Goal: Information Seeking & Learning: Learn about a topic

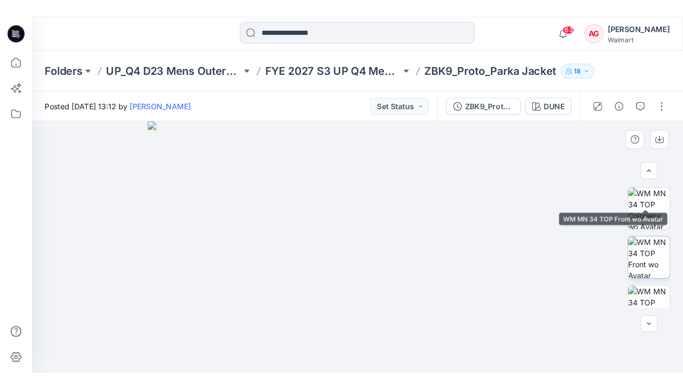
scroll to position [103, 0]
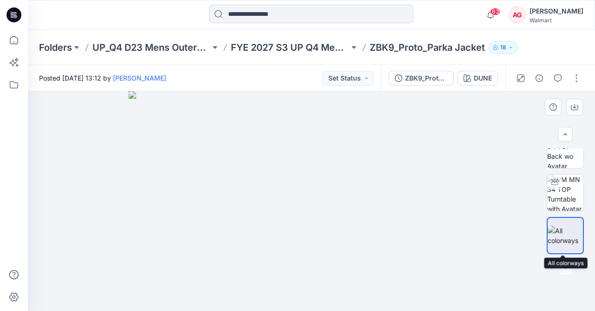
click at [566, 237] on img at bounding box center [565, 235] width 35 height 20
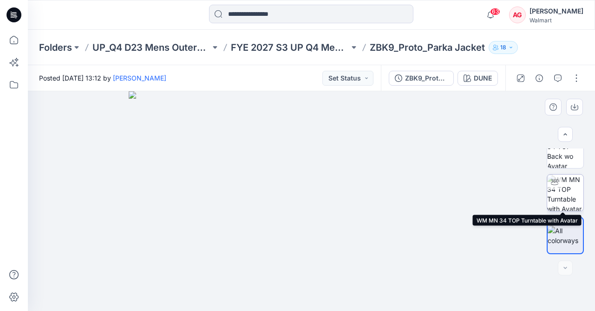
click at [562, 181] on img at bounding box center [566, 192] width 36 height 36
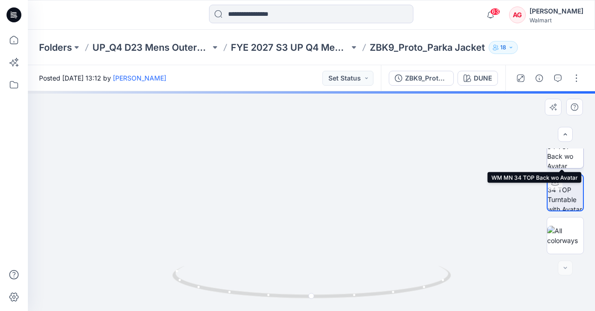
click at [560, 156] on img at bounding box center [566, 150] width 36 height 36
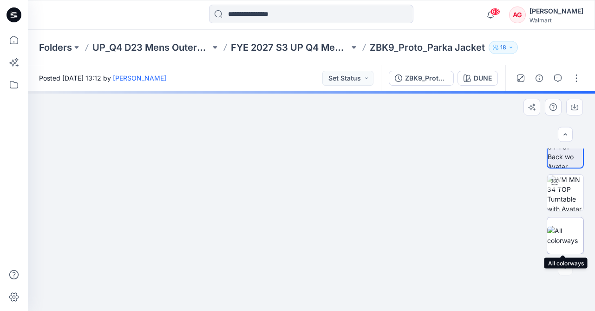
click at [571, 229] on img at bounding box center [566, 235] width 36 height 20
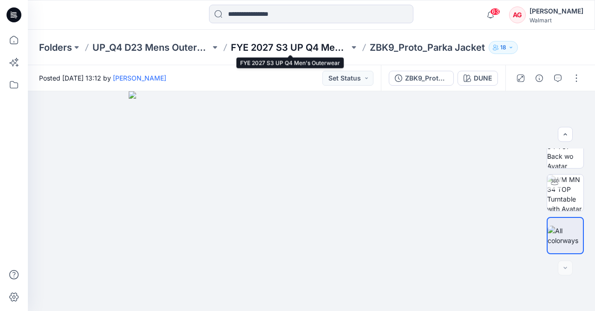
click at [322, 42] on p "FYE 2027 S3 UP Q4 Men's Outerwear" at bounding box center [290, 47] width 118 height 13
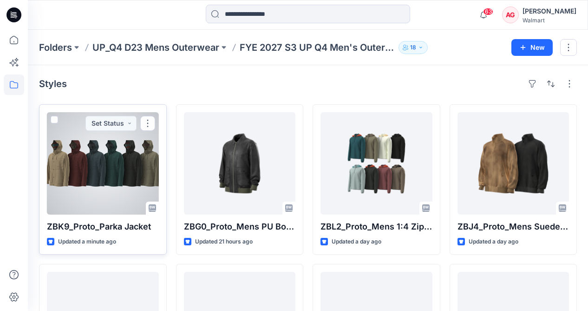
click at [84, 177] on div at bounding box center [103, 163] width 112 height 102
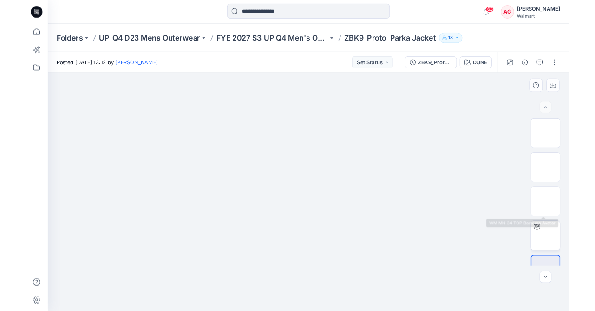
scroll to position [23, 0]
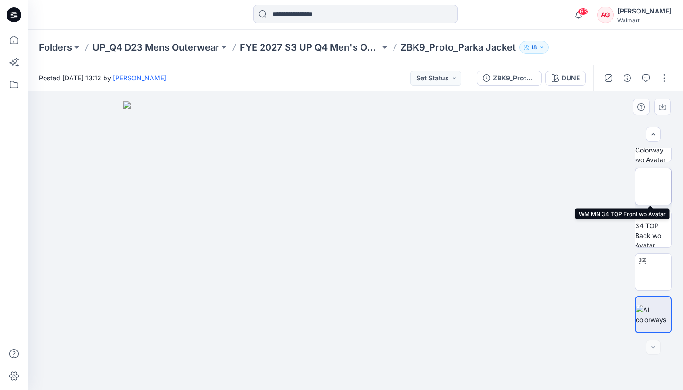
click at [595, 186] on img at bounding box center [654, 186] width 0 height 0
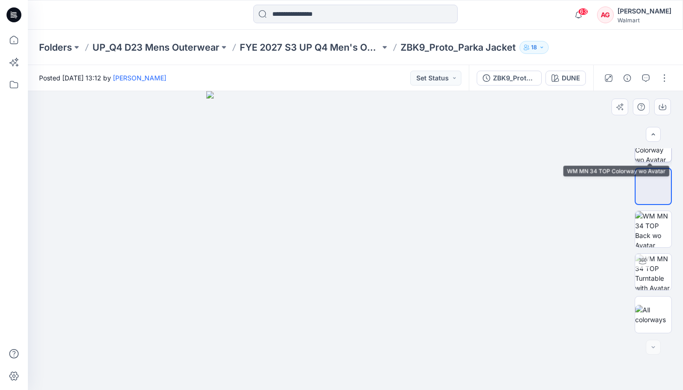
click at [595, 157] on img at bounding box center [653, 144] width 36 height 36
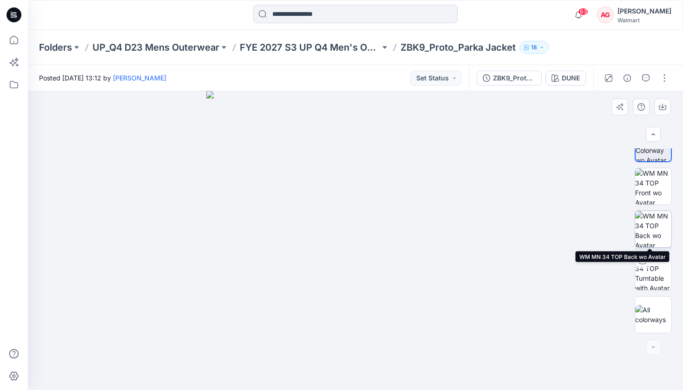
click at [595, 227] on img at bounding box center [653, 229] width 36 height 36
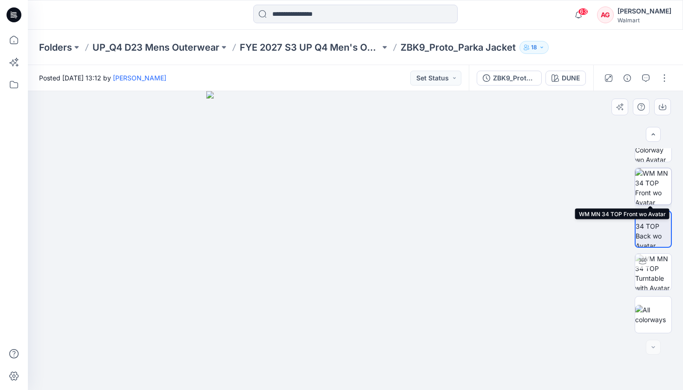
click at [595, 184] on img at bounding box center [653, 186] width 36 height 36
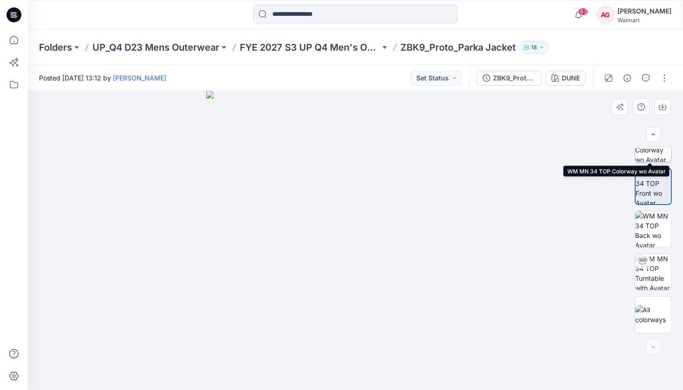
click at [595, 155] on img at bounding box center [653, 144] width 36 height 36
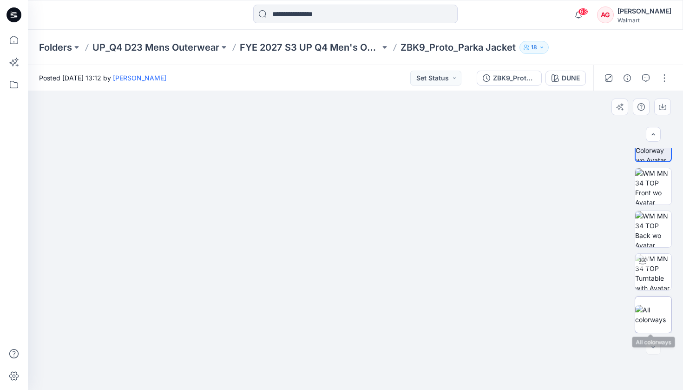
click at [595, 310] on img at bounding box center [653, 315] width 36 height 20
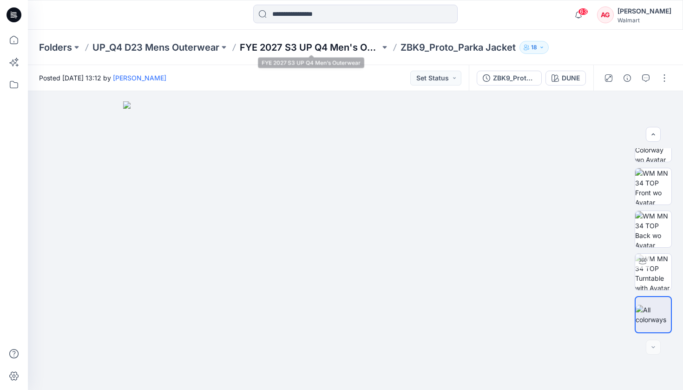
click at [350, 52] on p "FYE 2027 S3 UP Q4 Men's Outerwear" at bounding box center [310, 47] width 140 height 13
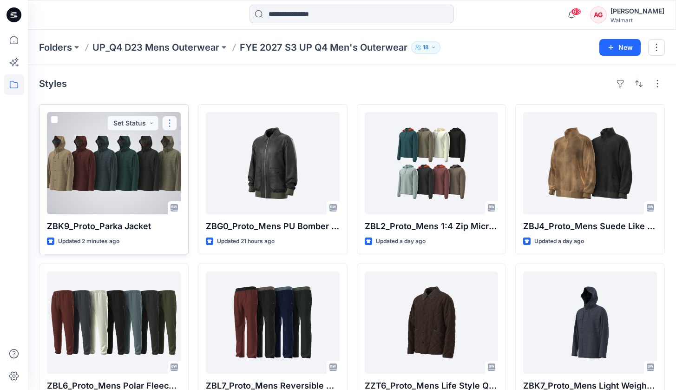
click at [169, 126] on button "button" at bounding box center [169, 123] width 15 height 15
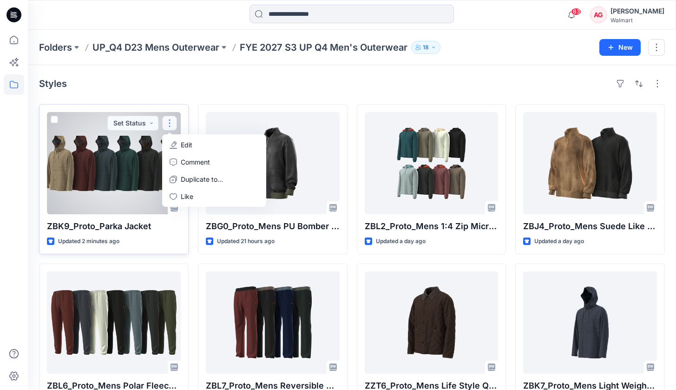
click at [130, 173] on div at bounding box center [114, 163] width 134 height 102
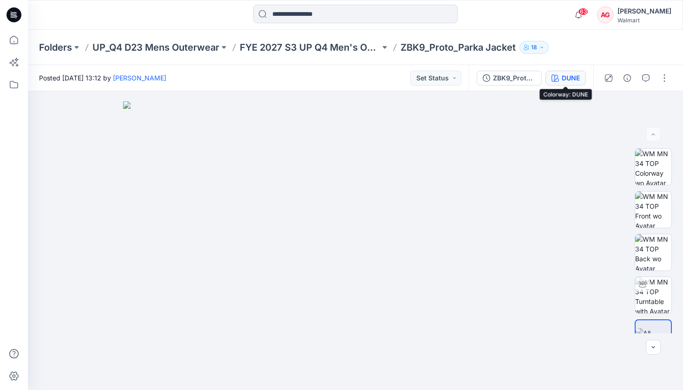
click at [568, 76] on div "DUNE" at bounding box center [571, 78] width 18 height 10
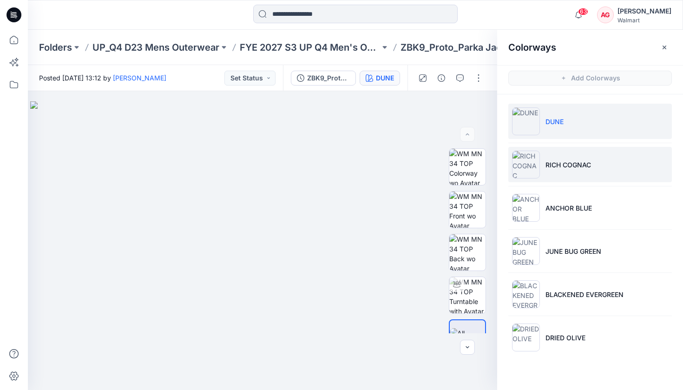
click at [575, 165] on p "RICH COGNAC" at bounding box center [569, 165] width 46 height 10
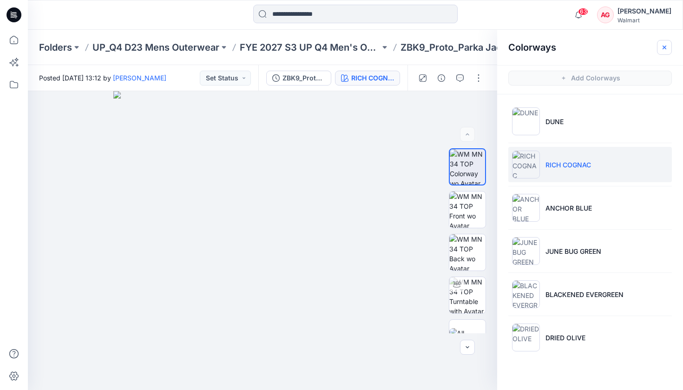
click at [595, 47] on icon "button" at bounding box center [664, 47] width 7 height 7
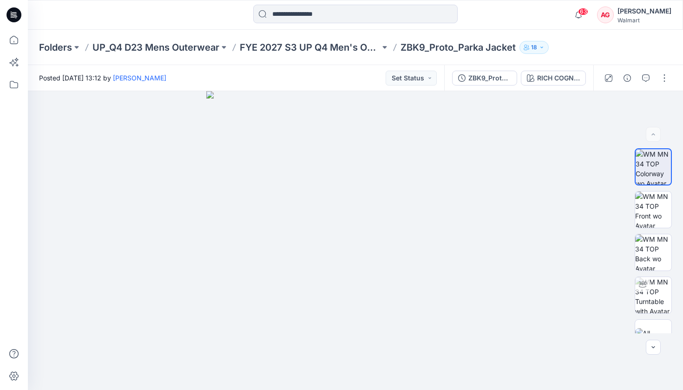
click at [12, 16] on icon at bounding box center [14, 14] width 15 height 15
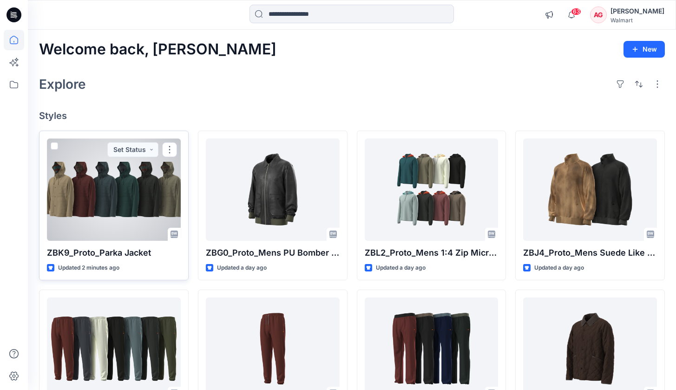
click at [112, 205] on div at bounding box center [114, 190] width 134 height 102
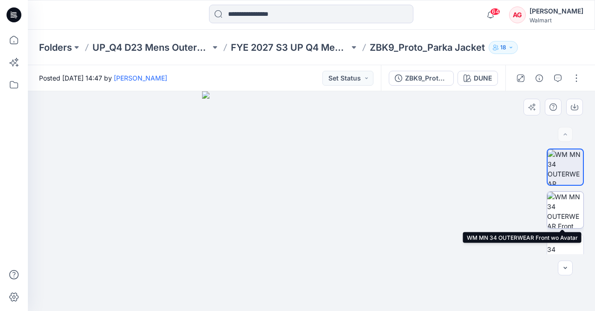
click at [561, 200] on img at bounding box center [566, 210] width 36 height 36
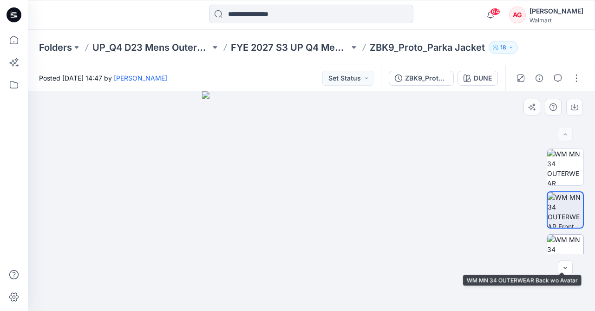
click at [570, 238] on img at bounding box center [566, 252] width 36 height 36
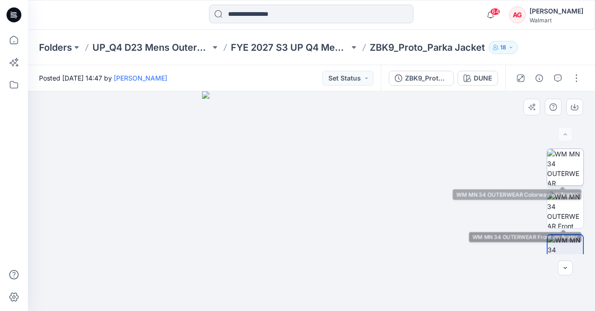
click at [562, 172] on img at bounding box center [566, 167] width 36 height 36
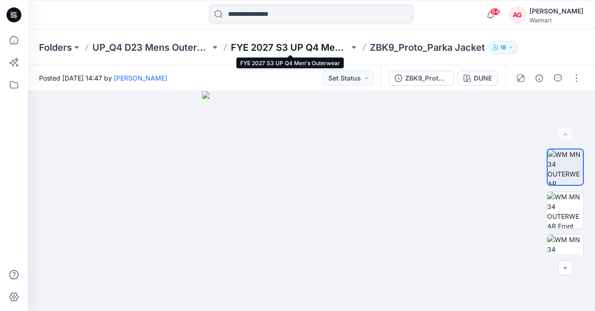
click at [306, 43] on p "FYE 2027 S3 UP Q4 Men's Outerwear" at bounding box center [290, 47] width 118 height 13
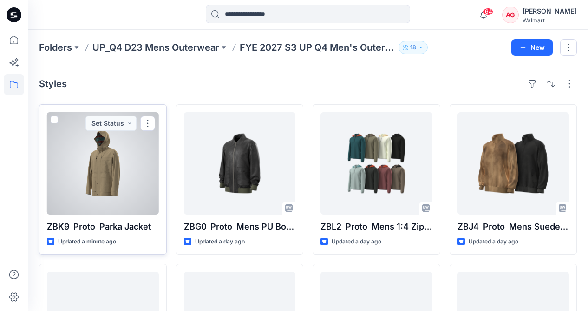
click at [137, 177] on div at bounding box center [103, 163] width 112 height 102
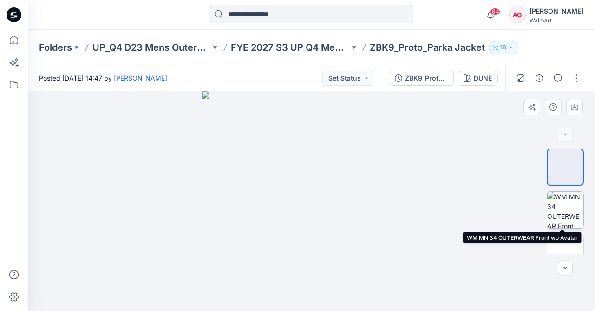
click at [564, 207] on img at bounding box center [566, 210] width 36 height 36
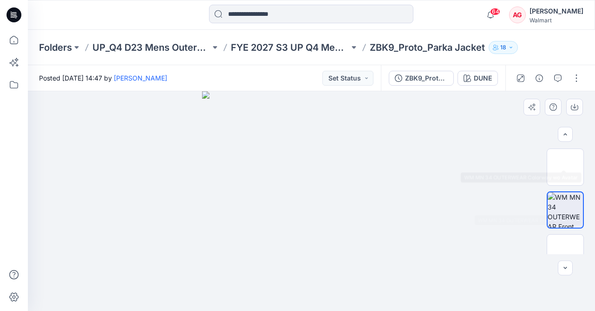
scroll to position [17, 0]
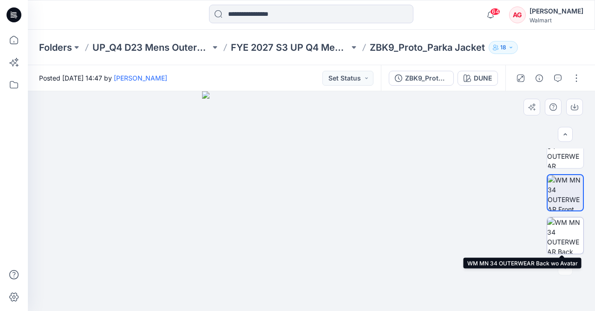
click at [566, 222] on img at bounding box center [566, 235] width 36 height 36
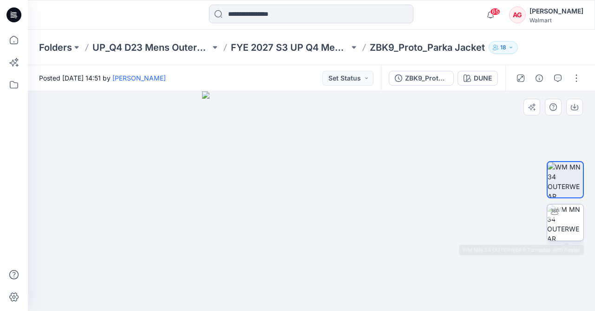
click at [569, 231] on img at bounding box center [566, 222] width 36 height 36
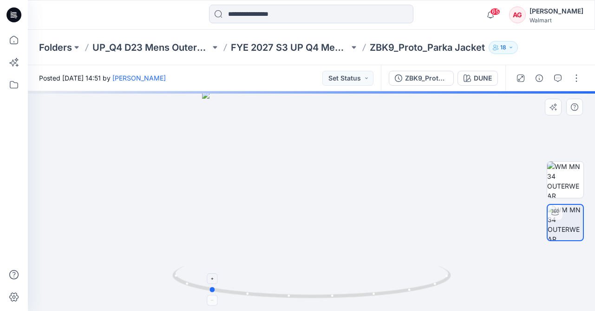
drag, startPoint x: 445, startPoint y: 278, endPoint x: 316, endPoint y: 294, distance: 130.2
click at [316, 294] on icon at bounding box center [312, 282] width 281 height 35
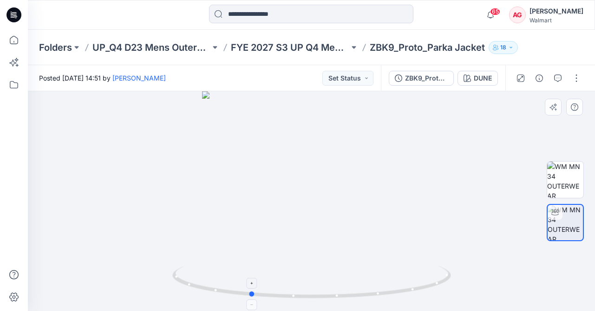
drag, startPoint x: 309, startPoint y: 297, endPoint x: 373, endPoint y: 292, distance: 64.3
click at [373, 292] on icon at bounding box center [312, 282] width 281 height 35
